Goal: Task Accomplishment & Management: Complete application form

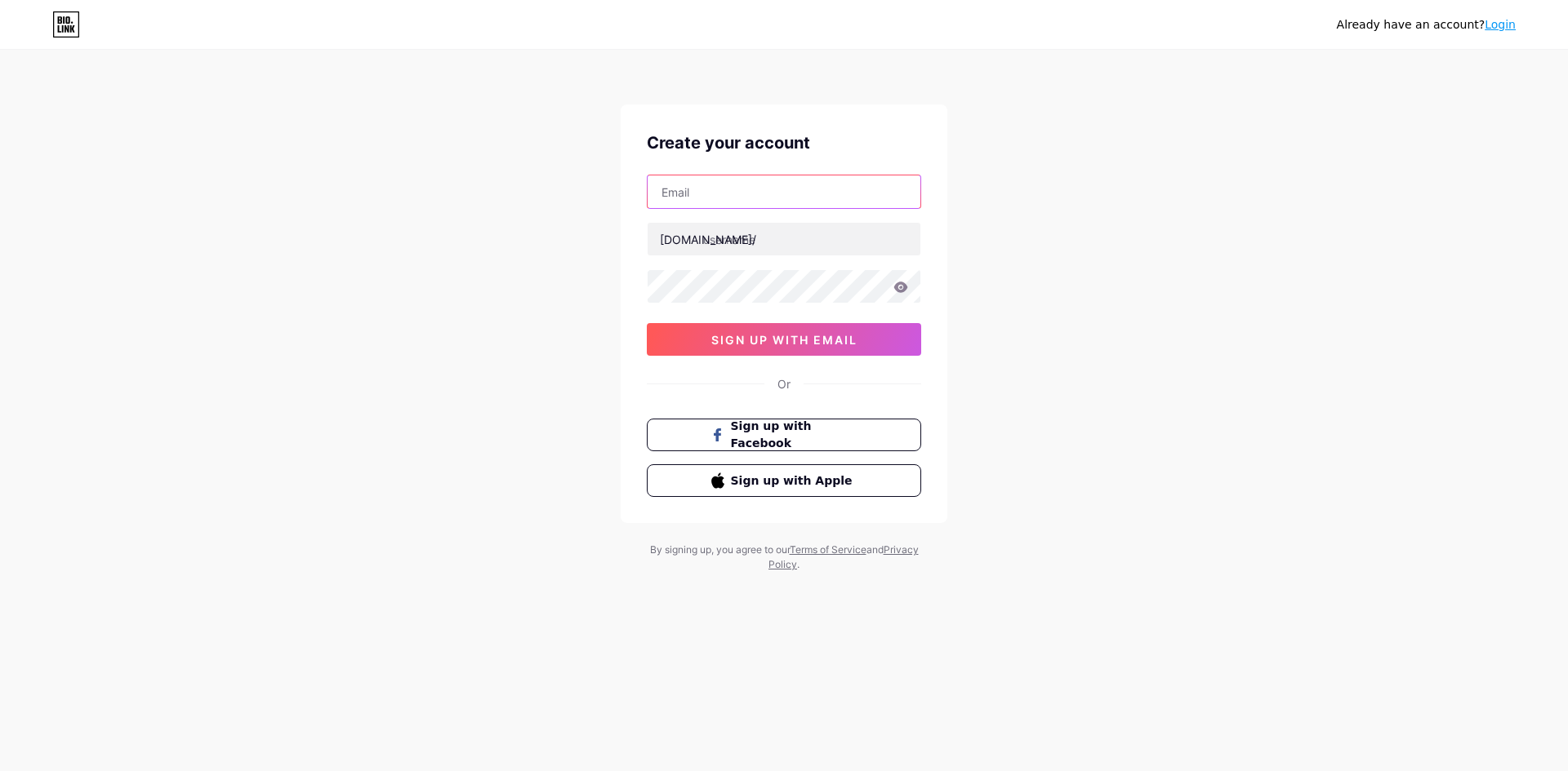
drag, startPoint x: 0, startPoint y: 0, endPoint x: 757, endPoint y: 197, distance: 782.2
click at [757, 197] on input "text" at bounding box center [784, 192] width 272 height 32
type input "[EMAIL_ADDRESS][DOMAIN_NAME]"
click at [735, 245] on input "text" at bounding box center [784, 239] width 272 height 32
paste input "crickexfit"
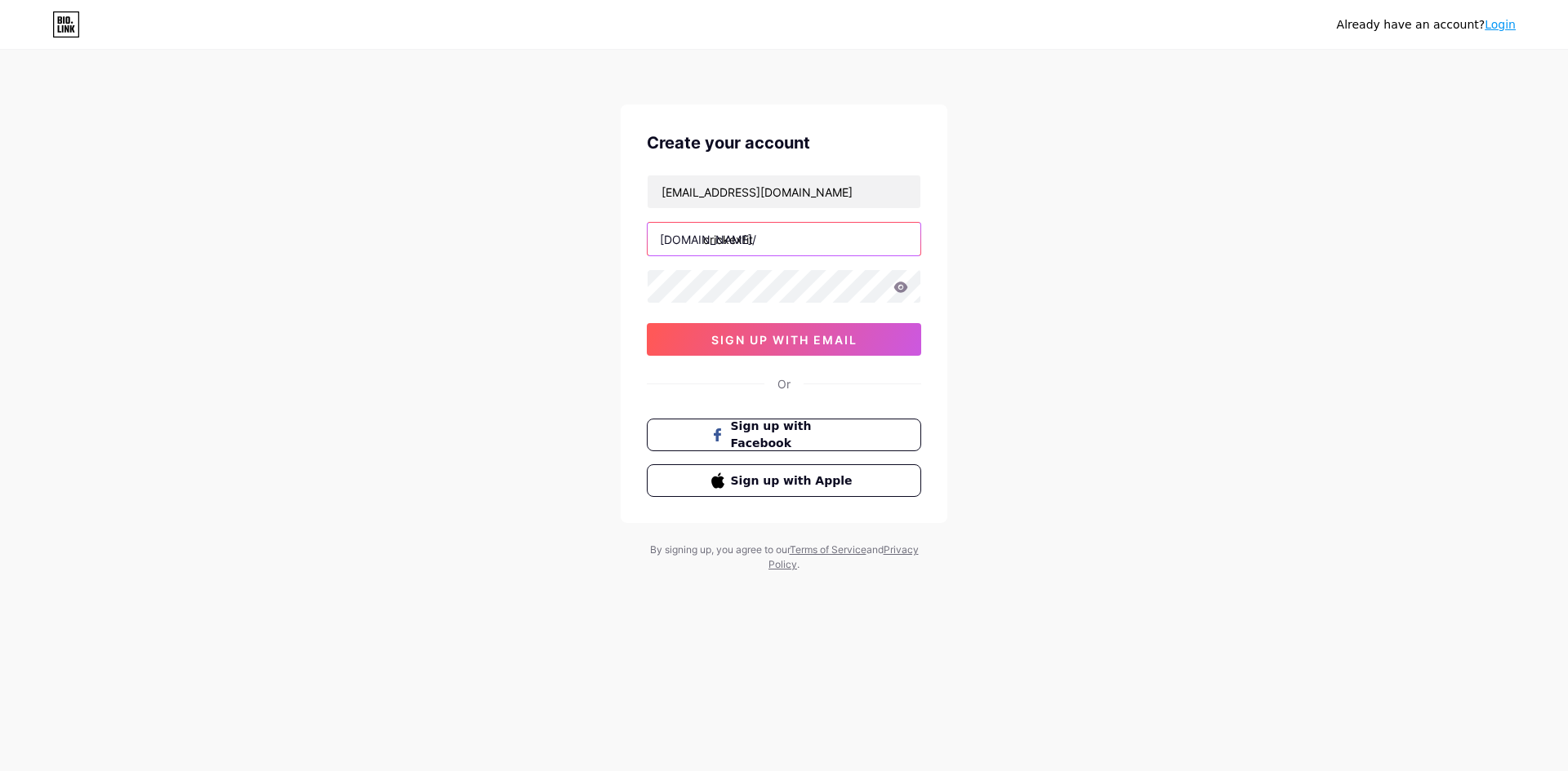
type input "crickexfit"
click at [564, 331] on div "Already have an account? Login Create your account [EMAIL_ADDRESS][DOMAIN_NAME]…" at bounding box center [784, 312] width 1568 height 624
click at [783, 340] on span "sign up with email" at bounding box center [784, 339] width 146 height 14
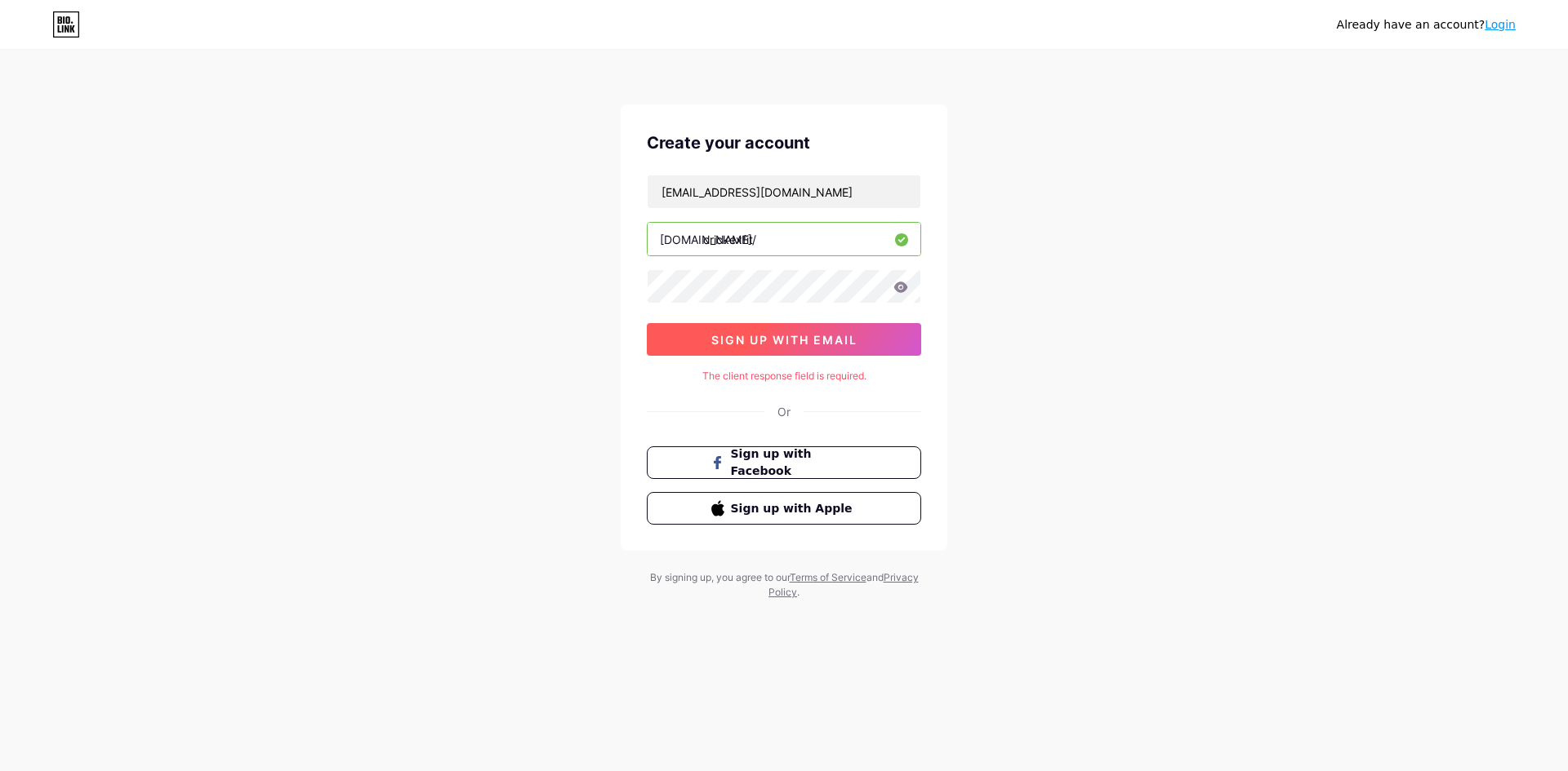
click at [849, 335] on span "sign up with email" at bounding box center [784, 339] width 146 height 14
